Goal: Information Seeking & Learning: Compare options

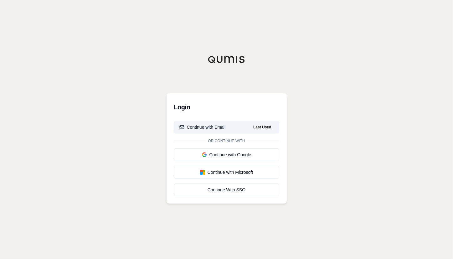
click at [225, 126] on button "Continue with Email Last Used" at bounding box center [226, 127] width 105 height 13
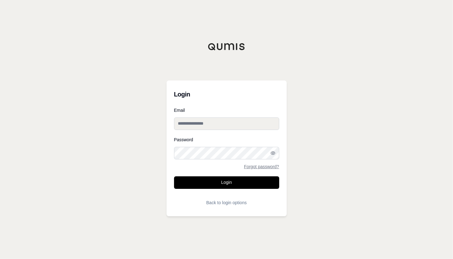
type input "**********"
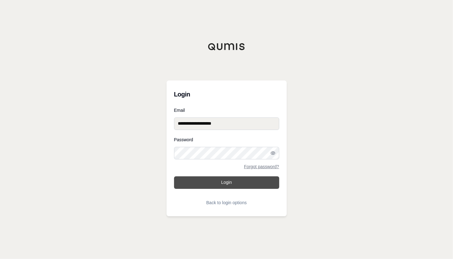
click at [213, 187] on button "Login" at bounding box center [226, 182] width 105 height 13
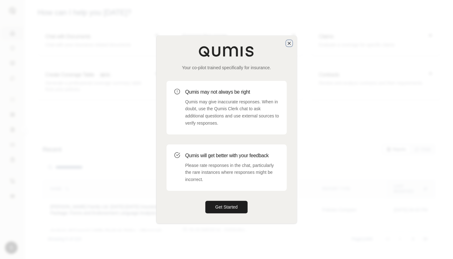
click at [290, 45] on icon "button" at bounding box center [288, 43] width 5 height 5
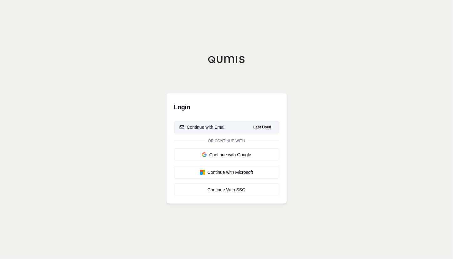
click at [226, 128] on button "Continue with Email Last Used" at bounding box center [226, 127] width 105 height 13
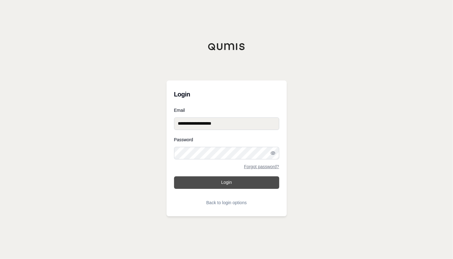
click at [198, 181] on button "Login" at bounding box center [226, 182] width 105 height 13
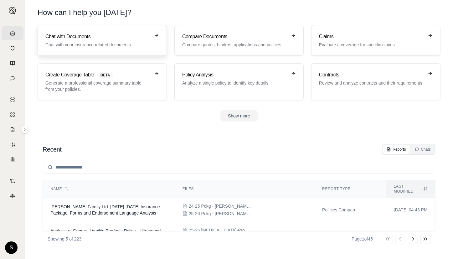
click at [130, 43] on p "Chat with your insurance related documents" at bounding box center [97, 45] width 105 height 6
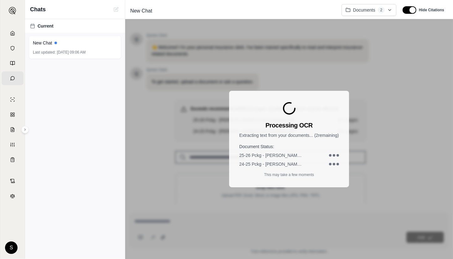
click at [326, 156] on div "25-26 Pckg - [PERSON_NAME] & Nut Company.pdf" at bounding box center [288, 155] width 99 height 6
drag, startPoint x: 312, startPoint y: 172, endPoint x: 239, endPoint y: 156, distance: 75.2
click at [308, 172] on p "This may take a few moments" at bounding box center [289, 174] width 50 height 5
click at [72, 43] on div "New Chat" at bounding box center [75, 43] width 84 height 6
click at [12, 31] on icon at bounding box center [12, 33] width 5 height 5
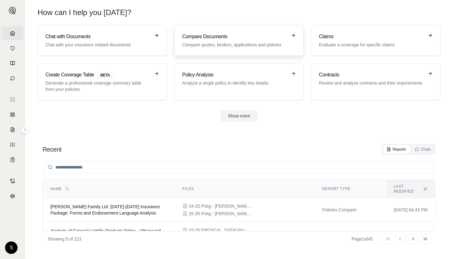
click at [252, 43] on p "Compare quotes, binders, applications and policies" at bounding box center [234, 45] width 105 height 6
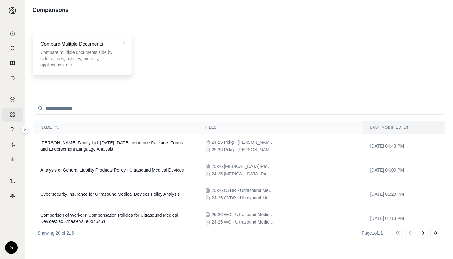
click at [88, 63] on p "Compare multiple documents side by side: quotes, policies, binders, application…" at bounding box center [77, 58] width 75 height 19
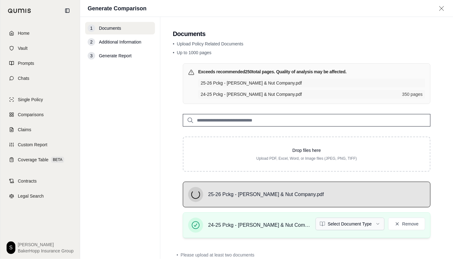
click at [349, 223] on html "Home Vault Prompts Chats Single Policy Comparisons Claims Custom Report Coverag…" at bounding box center [226, 129] width 453 height 259
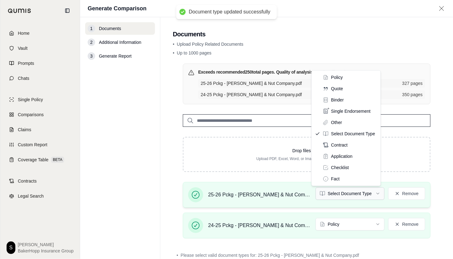
click at [358, 192] on html "Document type updated successfully Home Vault Prompts Chats Single Policy Compa…" at bounding box center [226, 129] width 453 height 259
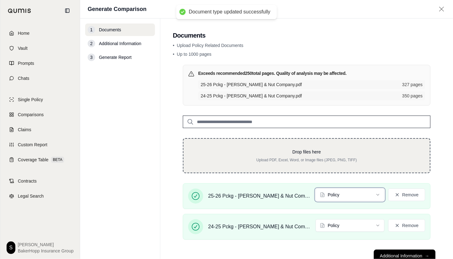
scroll to position [20, 0]
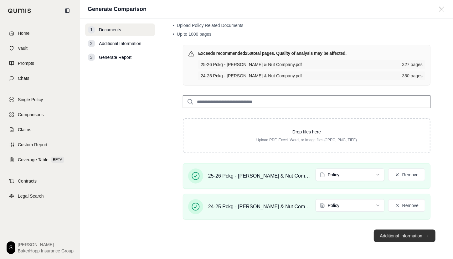
click at [382, 234] on button "Additional Information →" at bounding box center [404, 235] width 62 height 13
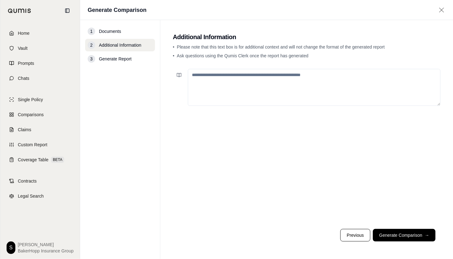
scroll to position [0, 0]
click at [230, 90] on textarea at bounding box center [314, 87] width 252 height 37
paste textarea "**********"
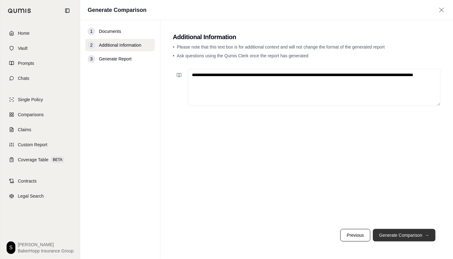
type textarea "**********"
click at [390, 234] on button "Generate Comparison →" at bounding box center [403, 235] width 63 height 13
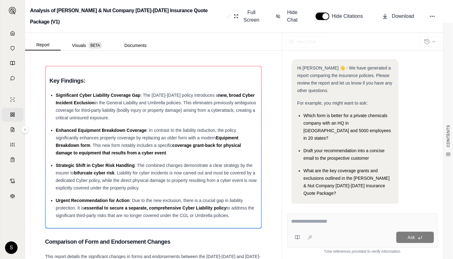
click at [322, 217] on textarea at bounding box center [362, 221] width 143 height 8
paste textarea "**********"
type textarea "**********"
click at [339, 225] on div at bounding box center [362, 222] width 143 height 10
click at [316, 222] on textarea at bounding box center [362, 221] width 143 height 8
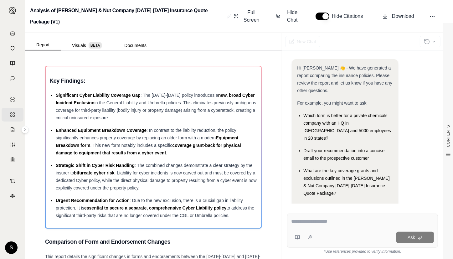
paste textarea "**********"
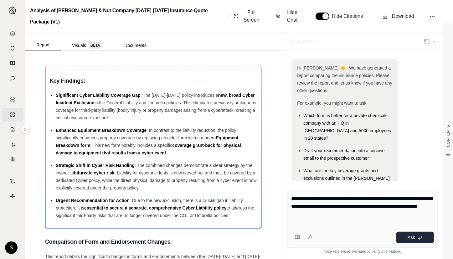
type textarea "**********"
click at [409, 236] on span "Ask" at bounding box center [410, 237] width 7 height 5
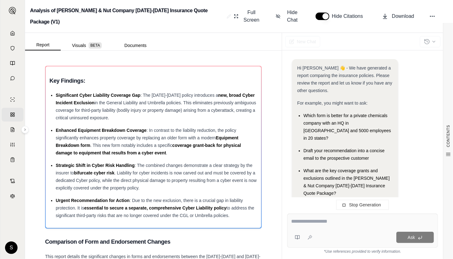
scroll to position [116, 0]
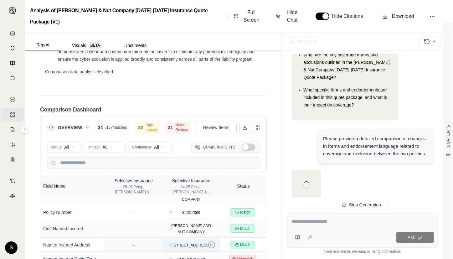
scroll to position [57, 0]
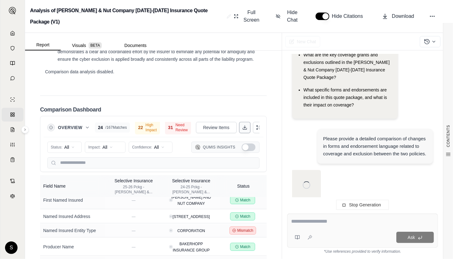
click at [243, 128] on icon at bounding box center [245, 128] width 4 height 1
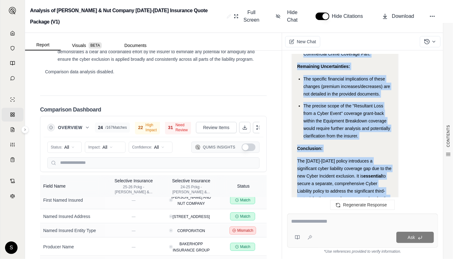
scroll to position [1969, 0]
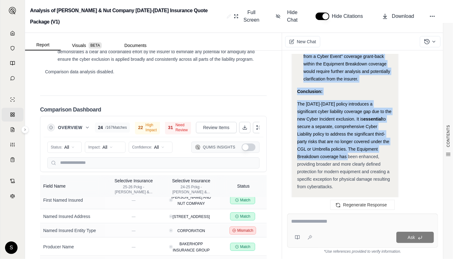
drag, startPoint x: 297, startPoint y: 133, endPoint x: 333, endPoint y: 159, distance: 44.2
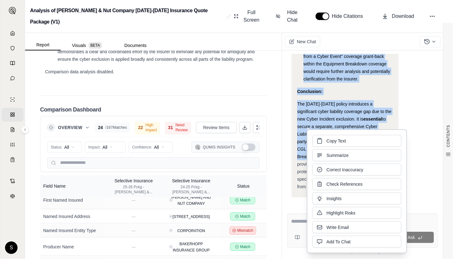
copy div "Key Changes Between the [DATE]-[DATE] and [DATE]-[DATE] Policies: Commercial Ge…"
drag, startPoint x: 14, startPoint y: 33, endPoint x: 9, endPoint y: 33, distance: 4.7
click at [15, 33] on span "Home" at bounding box center [15, 33] width 0 height 6
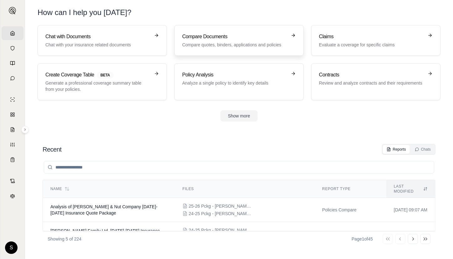
click at [231, 38] on h3 "Compare Documents" at bounding box center [234, 37] width 105 height 8
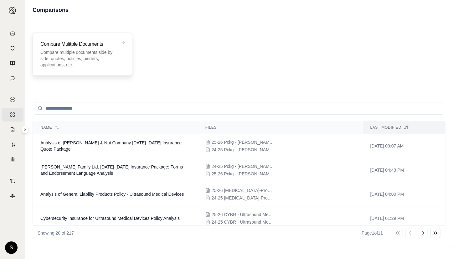
click at [106, 56] on p "Compare multiple documents side by side: quotes, policies, binders, application…" at bounding box center [77, 58] width 75 height 19
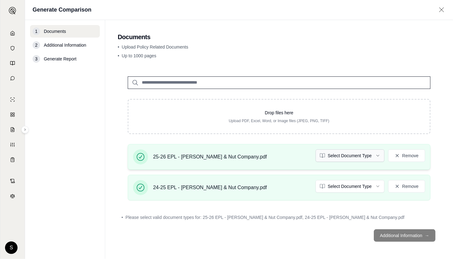
click at [373, 155] on html "Home Vault Prompts Chats Single Policy Comparisons Claims Custom Report Coverag…" at bounding box center [226, 129] width 453 height 259
click at [362, 182] on html "Home Vault Prompts Chats Single Policy Comparisons Claims Custom Report Coverag…" at bounding box center [226, 129] width 453 height 259
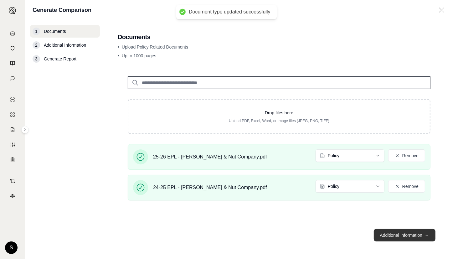
click at [407, 236] on button "Additional Information →" at bounding box center [404, 235] width 62 height 13
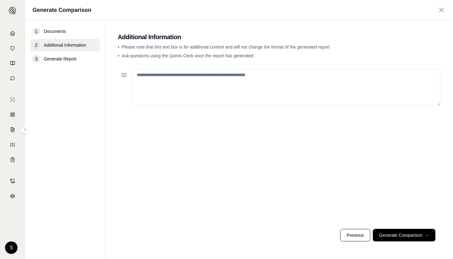
click at [281, 85] on textarea at bounding box center [286, 87] width 307 height 37
paste textarea "**********"
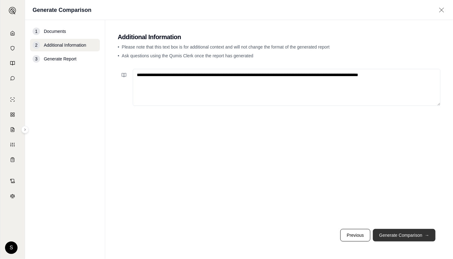
type textarea "**********"
click at [398, 238] on button "Generate Comparison →" at bounding box center [403, 235] width 63 height 13
